Goal: Use online tool/utility: Utilize a website feature to perform a specific function

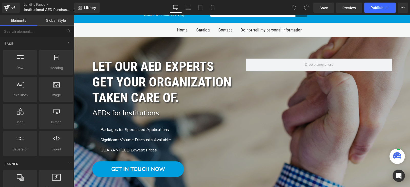
scroll to position [51, 0]
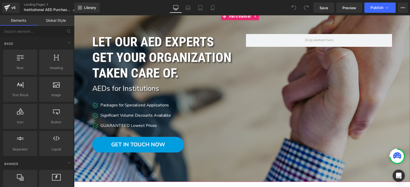
click at [186, 166] on div at bounding box center [242, 97] width 336 height 169
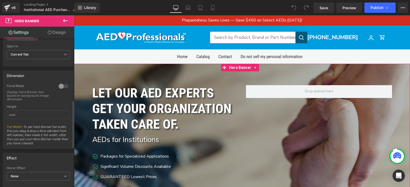
scroll to position [196, 0]
click at [55, 31] on link "Design" at bounding box center [56, 33] width 37 height 12
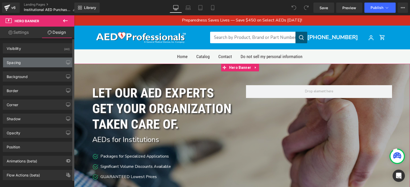
click at [50, 64] on div "Spacing" at bounding box center [38, 63] width 70 height 10
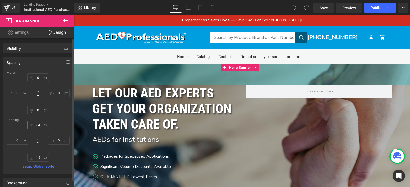
click at [39, 127] on input "84" at bounding box center [38, 125] width 22 height 8
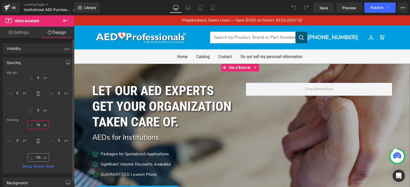
type input "75"
click at [40, 159] on input "115" at bounding box center [38, 157] width 22 height 8
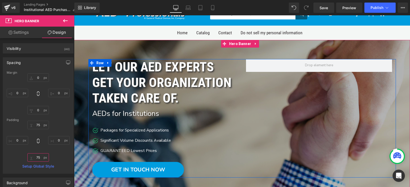
scroll to position [51, 0]
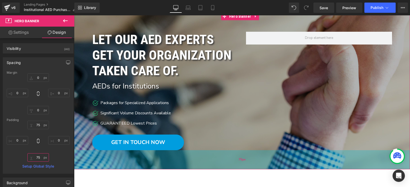
click at [239, 163] on span "75px" at bounding box center [241, 160] width 7 height 6
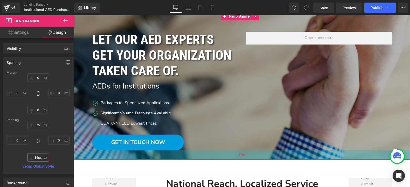
type input "35px"
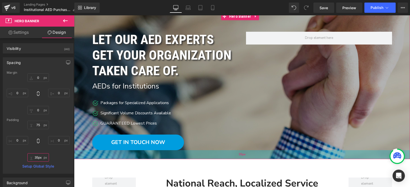
drag, startPoint x: 241, startPoint y: 166, endPoint x: 247, endPoint y: 156, distance: 11.7
click at [247, 156] on div "35px" at bounding box center [242, 154] width 336 height 9
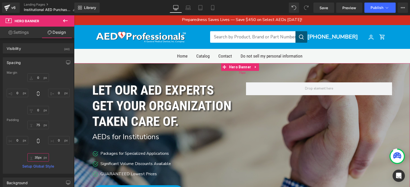
scroll to position [0, 0]
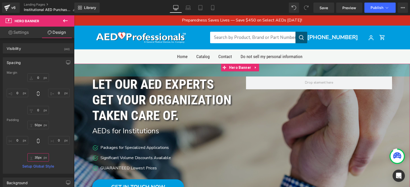
type input "49px"
drag, startPoint x: 230, startPoint y: 77, endPoint x: 297, endPoint y: 70, distance: 67.9
click at [297, 70] on div "49px" at bounding box center [242, 70] width 336 height 13
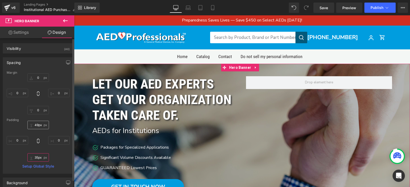
type input "35px"
click at [35, 123] on input "49px" at bounding box center [38, 125] width 22 height 8
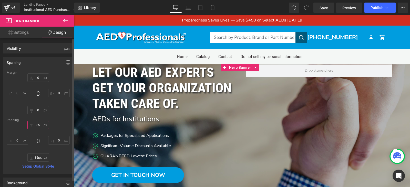
type input "35"
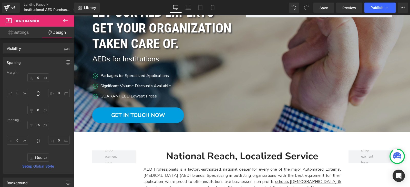
scroll to position [51, 0]
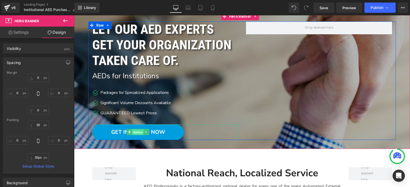
click at [135, 132] on span "Button" at bounding box center [138, 132] width 12 height 6
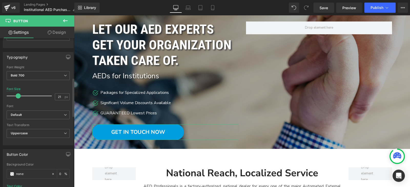
scroll to position [154, 0]
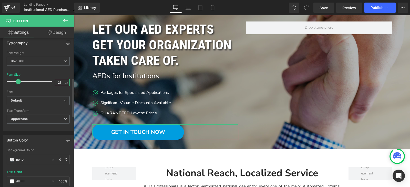
click at [57, 84] on input "21" at bounding box center [59, 82] width 9 height 6
type input "2"
type input "18"
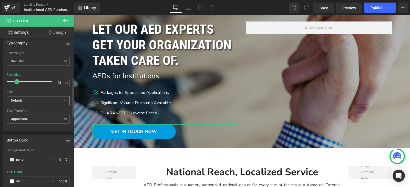
click at [37, 100] on b "Default" at bounding box center [37, 101] width 53 height 4
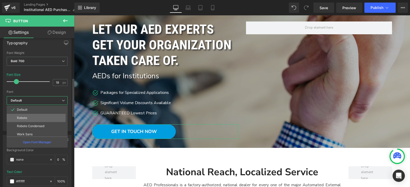
click at [41, 119] on li "Roboto" at bounding box center [38, 118] width 63 height 8
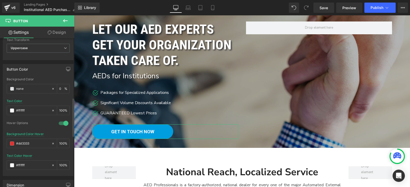
scroll to position [230, 0]
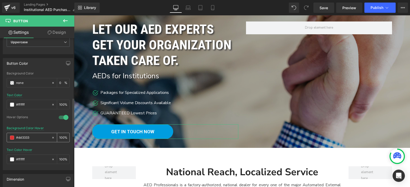
click at [13, 138] on span at bounding box center [12, 138] width 4 height 4
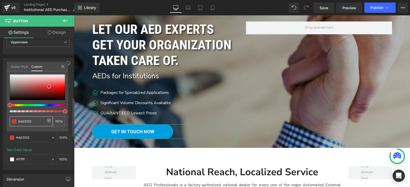
click at [35, 124] on input "#dd3333" at bounding box center [31, 121] width 27 height 5
type input "#0"
type input "0"
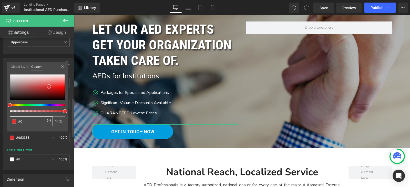
type input "0"
type input "#00"
type input "#00a"
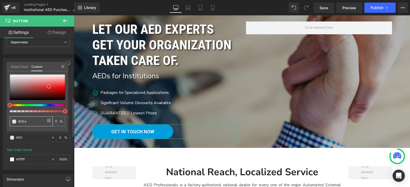
type input "100"
type input "#00ae"
type input "93"
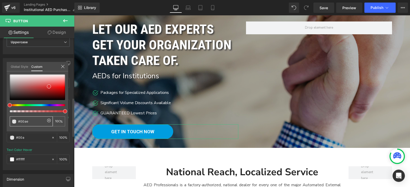
type input "93"
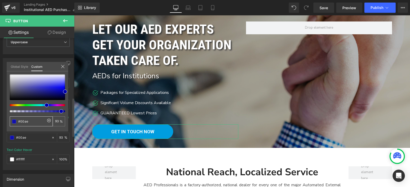
type input "#00aee"
type input "0"
type input "#00aeef"
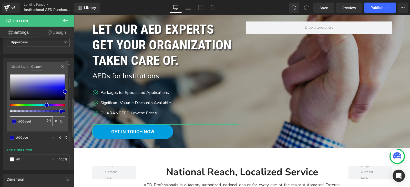
type input "#00aeef"
type input "100"
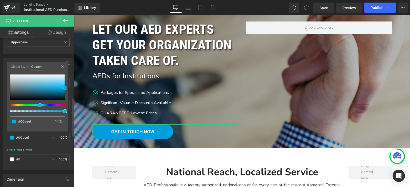
type input "#3bc8fc"
type input "#3cc8fb"
type input "#46cafb"
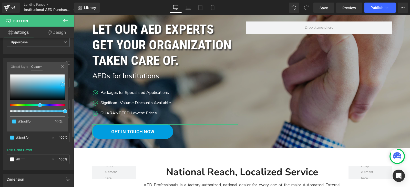
type input "#46cafb"
type input "#50cdfb"
type input "#63d3fc"
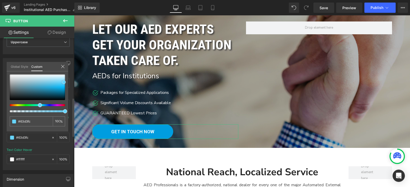
type input "#68d5fc"
type input "#5ed2fc"
type input "#48cdfe"
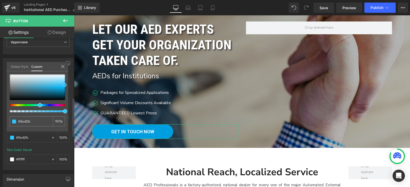
type input "#48cdfe"
type input "#2ec6fd"
type input "#25c3fc"
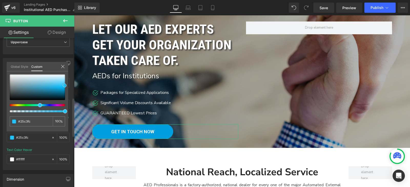
click at [65, 86] on div at bounding box center [37, 87] width 55 height 26
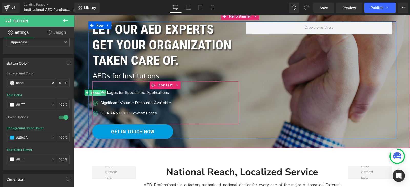
click at [93, 93] on span "Image" at bounding box center [95, 93] width 11 height 6
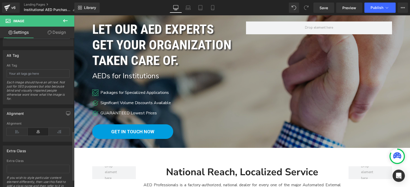
scroll to position [305, 0]
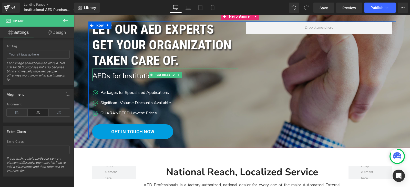
click at [117, 77] on div "AEDs for Institutions" at bounding box center [165, 75] width 146 height 13
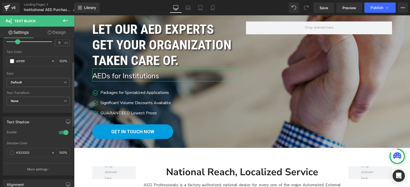
scroll to position [128, 0]
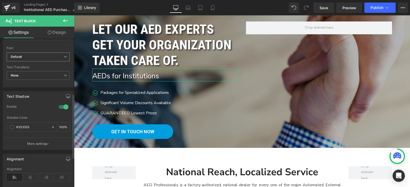
click at [36, 54] on span "Default" at bounding box center [38, 56] width 63 height 9
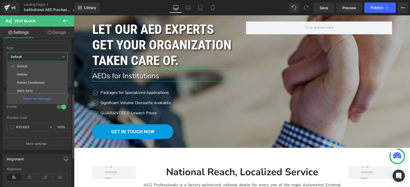
click at [32, 74] on li "Roboto" at bounding box center [38, 74] width 63 height 8
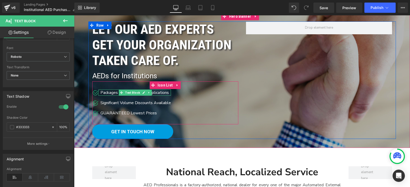
click at [127, 94] on span "Text Block" at bounding box center [132, 93] width 17 height 6
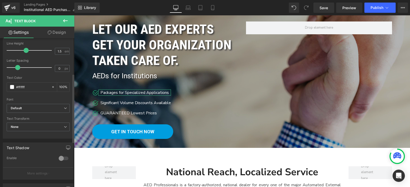
scroll to position [77, 0]
click at [48, 107] on b "Default" at bounding box center [37, 108] width 53 height 4
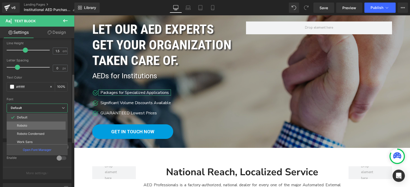
click at [40, 125] on li "Roboto" at bounding box center [38, 126] width 63 height 8
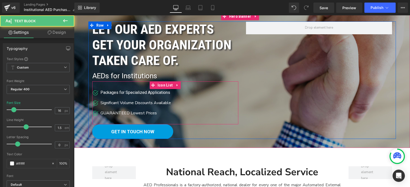
click at [112, 105] on div "Significant Volume Discounts Available Text Block" at bounding box center [134, 103] width 72 height 6
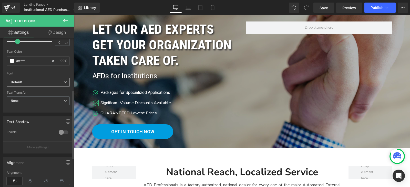
scroll to position [102, 0]
click at [35, 85] on span "Default" at bounding box center [38, 82] width 63 height 9
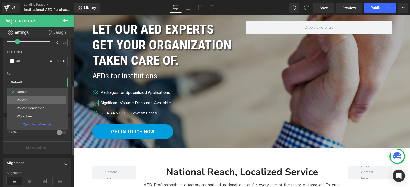
click at [36, 96] on li "Roboto" at bounding box center [38, 100] width 63 height 8
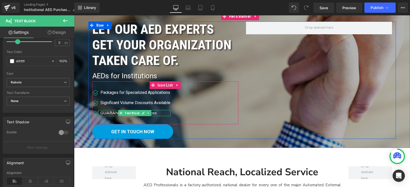
click at [105, 113] on div "GUARANTEED Lowest Prices" at bounding box center [134, 113] width 72 height 6
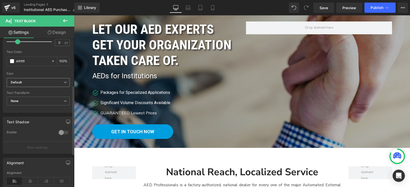
click at [48, 83] on b "Default" at bounding box center [37, 82] width 53 height 4
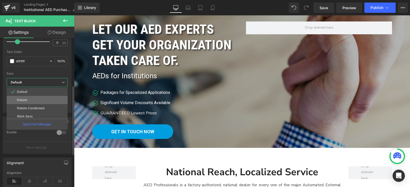
click at [45, 97] on li "Roboto" at bounding box center [38, 100] width 63 height 8
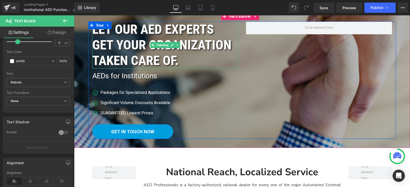
click at [131, 61] on h2 "LET OUR AED EXPERTS GET YOUR ORGANIZATION TAKEN CARE OF." at bounding box center [163, 45] width 142 height 47
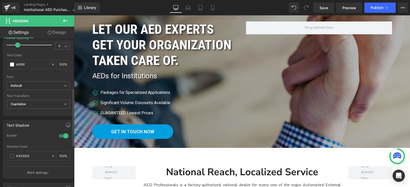
scroll to position [154, 0]
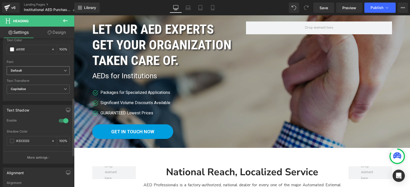
click at [42, 76] on div "Default Default Roboto Roboto Condensed Work Sans Nunito Nunito Sans Open Font …" at bounding box center [38, 72] width 63 height 12
click at [42, 72] on b "Default" at bounding box center [37, 71] width 53 height 4
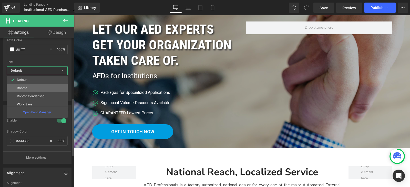
click at [35, 85] on li "Roboto" at bounding box center [38, 88] width 63 height 8
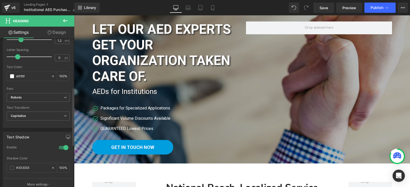
scroll to position [51, 0]
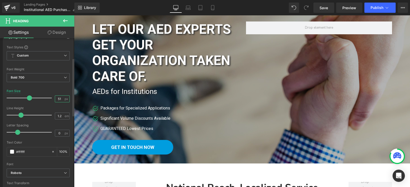
click at [57, 97] on input "51" at bounding box center [59, 99] width 9 height 6
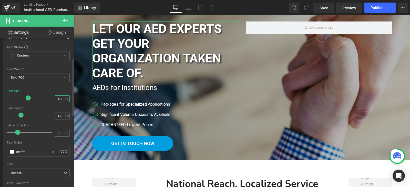
click at [60, 97] on input "48" at bounding box center [59, 99] width 9 height 6
drag, startPoint x: 56, startPoint y: 102, endPoint x: 62, endPoint y: 102, distance: 6.4
click at [62, 101] on div "48 px" at bounding box center [62, 98] width 15 height 7
type input "40"
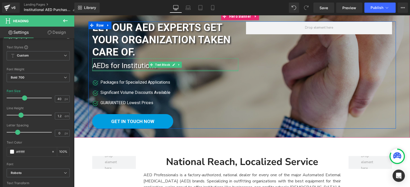
click at [105, 69] on div "AEDs for Institutions" at bounding box center [165, 64] width 146 height 13
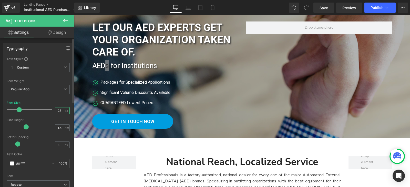
click at [55, 109] on input "28" at bounding box center [59, 111] width 9 height 6
type input "26"
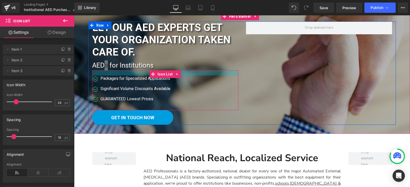
drag, startPoint x: 138, startPoint y: 78, endPoint x: 138, endPoint y: 75, distance: 3.1
click at [138, 75] on div at bounding box center [165, 72] width 146 height 5
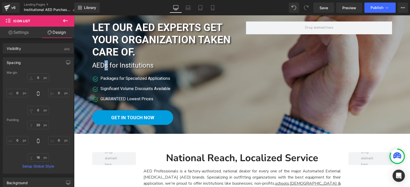
click at [278, 114] on div "LET OUR AED EXPERTS GET YOUR ORGANIZATION TAKEN CARE OF. Heading AEDs for Insti…" at bounding box center [241, 73] width 307 height 103
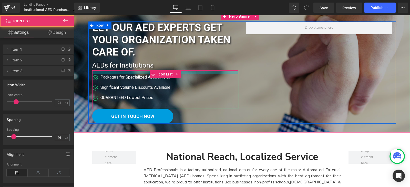
click at [124, 70] on div at bounding box center [165, 72] width 146 height 4
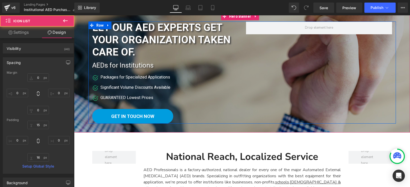
click at [334, 109] on div "LET OUR AED EXPERTS GET YOUR ORGANIZATION TAKEN CARE OF. Heading AEDs for Insti…" at bounding box center [241, 73] width 307 height 102
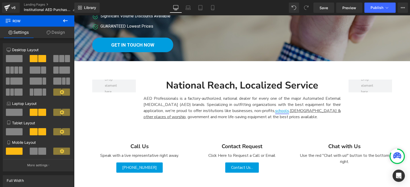
scroll to position [154, 0]
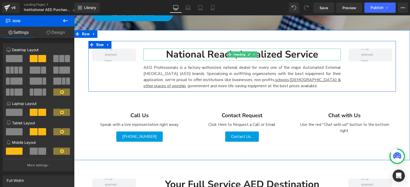
click at [212, 52] on div "National Reach, Localized Service" at bounding box center [241, 55] width 197 height 12
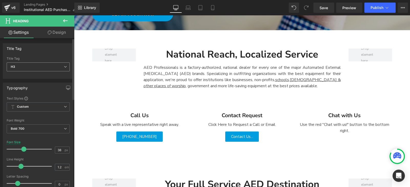
click at [60, 68] on span "H3" at bounding box center [38, 66] width 63 height 9
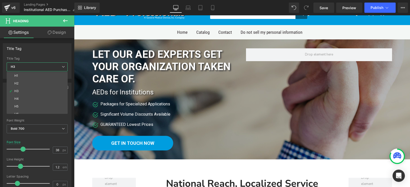
scroll to position [0, 0]
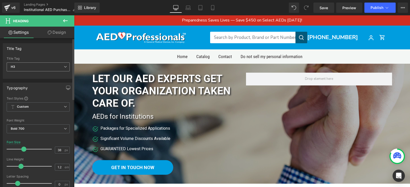
click at [42, 69] on span "H3" at bounding box center [38, 66] width 63 height 9
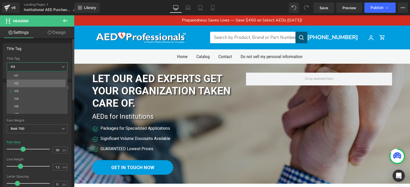
click at [40, 81] on li "H2" at bounding box center [38, 84] width 63 height 8
type input "100"
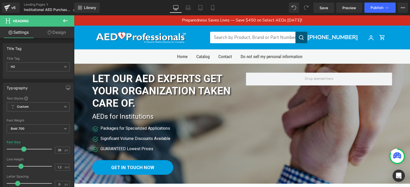
click at [131, 85] on h2 "LET OUR AED EXPERTS GET YOUR ORGANIZATION TAKEN CARE OF." at bounding box center [163, 91] width 142 height 37
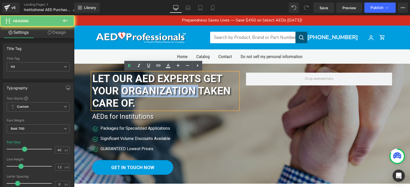
click at [131, 85] on h2 "LET OUR AED EXPERTS GET YOUR ORGANIZATION TAKEN CARE OF." at bounding box center [163, 91] width 142 height 37
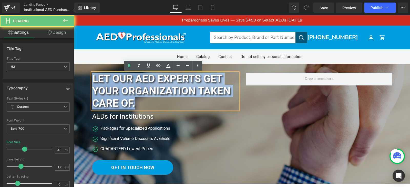
click at [131, 85] on h2 "LET OUR AED EXPERTS GET YOUR ORGANIZATION TAKEN CARE OF." at bounding box center [163, 91] width 142 height 37
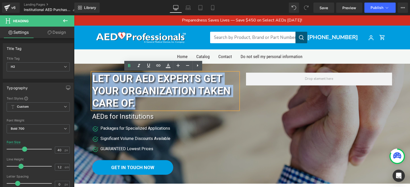
click at [134, 86] on h2 "LET OUR AED EXPERTS GET YOUR ORGANIZATION TAKEN CARE OF." at bounding box center [163, 91] width 142 height 37
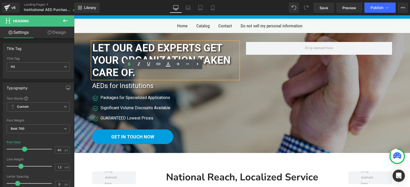
scroll to position [128, 0]
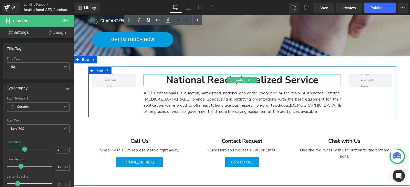
click at [198, 77] on div "National Reach, Localized Service" at bounding box center [241, 80] width 197 height 12
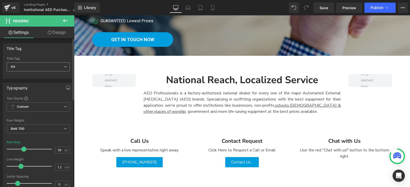
click at [41, 68] on span "H3" at bounding box center [38, 66] width 63 height 9
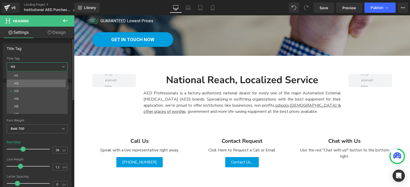
click at [39, 81] on li "H2" at bounding box center [38, 84] width 63 height 8
type input "100"
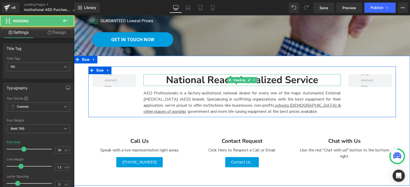
click at [211, 84] on div "National Reach, Localized Service" at bounding box center [241, 80] width 197 height 12
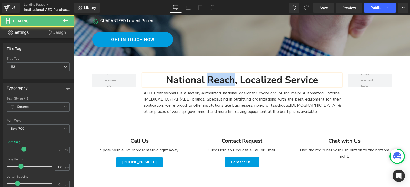
click at [211, 84] on div "National Reach, Localized Service" at bounding box center [241, 80] width 197 height 12
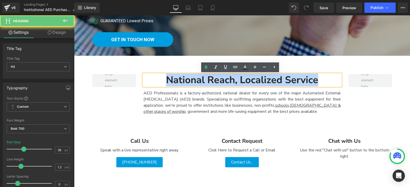
click at [211, 84] on div "National Reach, Localized Service" at bounding box center [241, 80] width 197 height 12
click at [181, 81] on div "National Reach, Localized Service" at bounding box center [241, 80] width 197 height 12
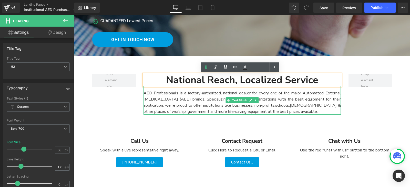
click at [169, 96] on div "AED Professionals is a factory-authorized, national dealer for every one of the…" at bounding box center [241, 100] width 197 height 29
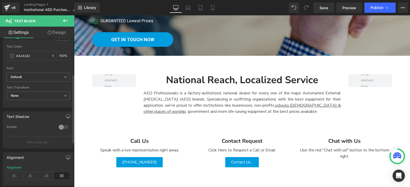
scroll to position [77, 0]
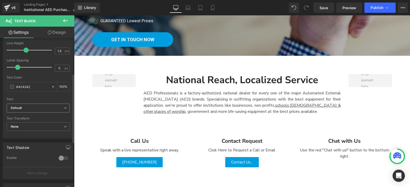
click at [31, 110] on b "Default" at bounding box center [37, 108] width 53 height 4
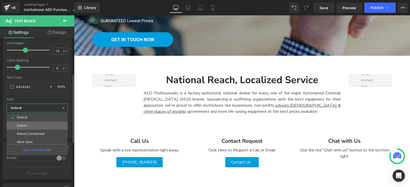
click at [35, 126] on li "Roboto" at bounding box center [38, 126] width 63 height 8
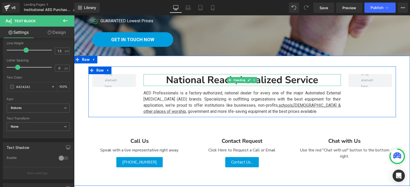
click at [188, 81] on div "National Reach, Localized Service" at bounding box center [241, 80] width 197 height 12
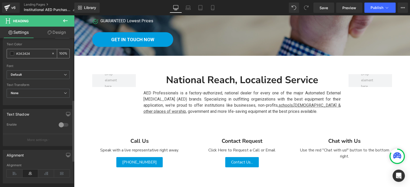
scroll to position [102, 0]
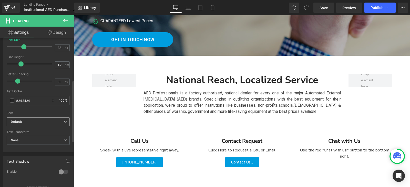
click at [52, 123] on b "Default" at bounding box center [37, 122] width 53 height 4
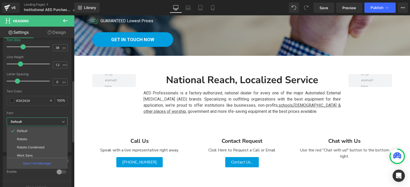
click at [45, 137] on li "Roboto" at bounding box center [38, 139] width 63 height 8
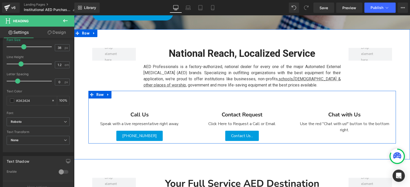
scroll to position [179, 0]
